Goal: Information Seeking & Learning: Find specific fact

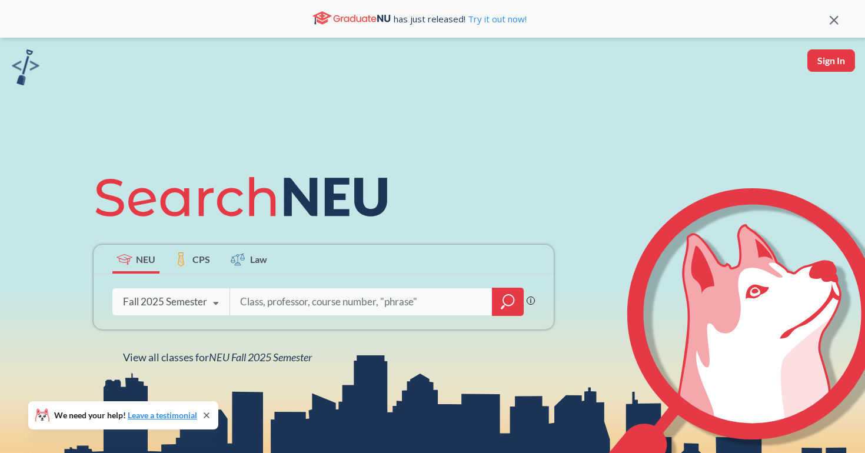
click at [249, 303] on input "search" at bounding box center [361, 301] width 245 height 25
type input "math"
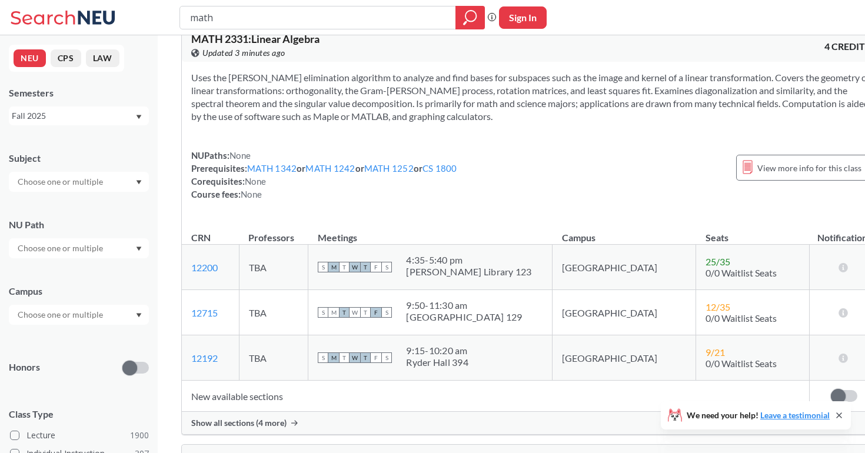
scroll to position [3806, 0]
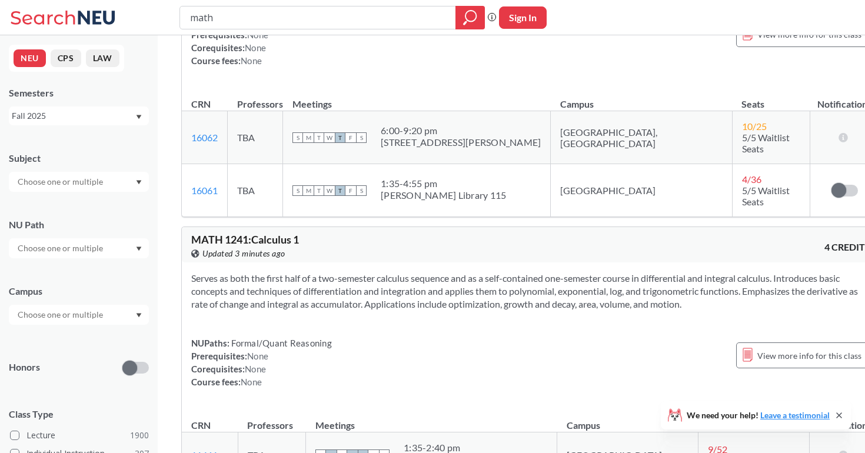
drag, startPoint x: 232, startPoint y: 16, endPoint x: 156, endPoint y: 16, distance: 75.9
click at [156, 16] on div "math Phrase search guarantees the exact search appears in the results. Ex. If y…" at bounding box center [432, 17] width 865 height 35
type input "readings"
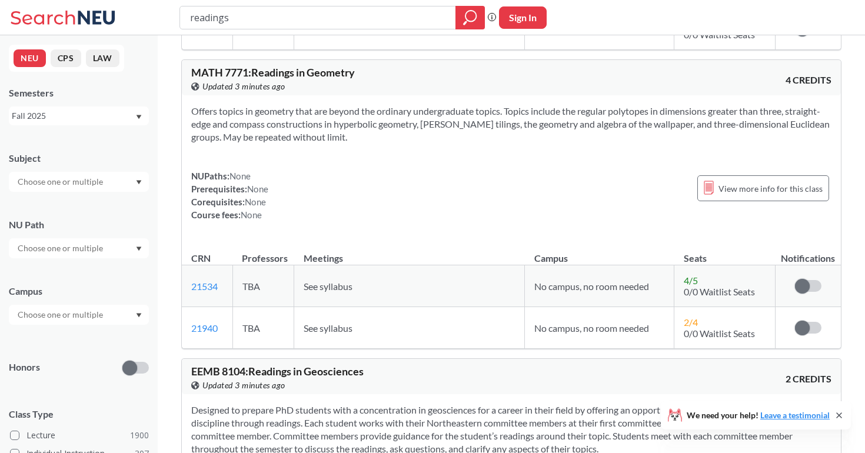
scroll to position [1906, 0]
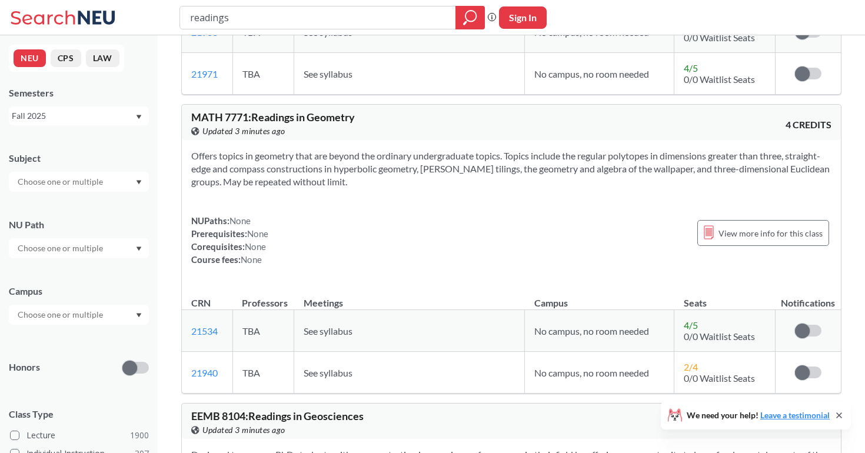
drag, startPoint x: 245, startPoint y: 18, endPoint x: 148, endPoint y: 18, distance: 97.7
click at [148, 18] on div "readings Phrase search guarantees the exact search appears in the results. Ex. …" at bounding box center [432, 17] width 865 height 35
type input "math 7771"
